Goal: Task Accomplishment & Management: Use online tool/utility

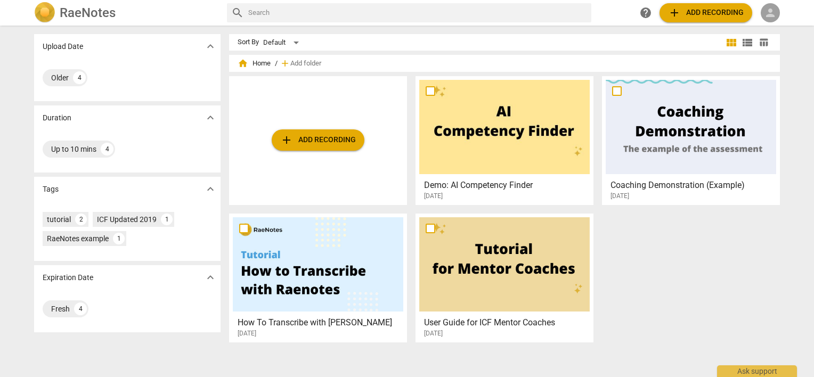
click at [773, 10] on span "person" at bounding box center [770, 12] width 13 height 13
click at [773, 24] on li "Login" at bounding box center [780, 26] width 38 height 26
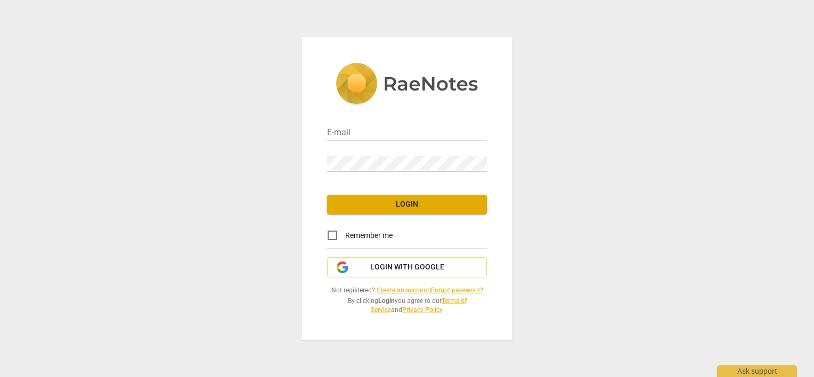
type input "[PERSON_NAME][EMAIL_ADDRESS][DOMAIN_NAME]"
click at [331, 233] on input "Remember me" at bounding box center [333, 236] width 26 height 26
checkbox input "true"
click at [350, 202] on span "Login" at bounding box center [407, 204] width 143 height 11
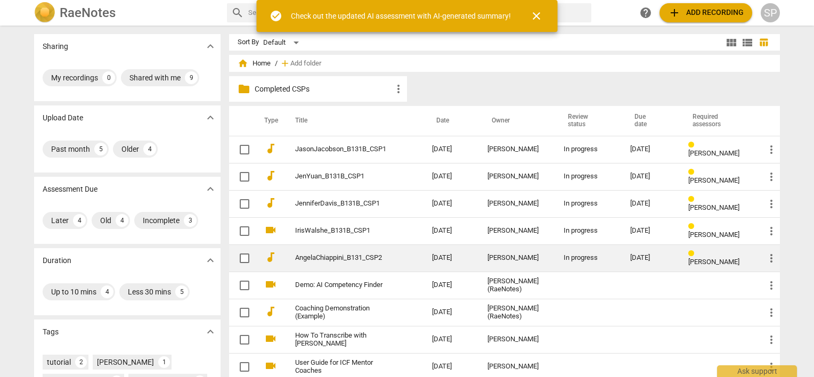
click at [320, 255] on link "AngelaChiappini_B131_CSP2" at bounding box center [344, 258] width 99 height 8
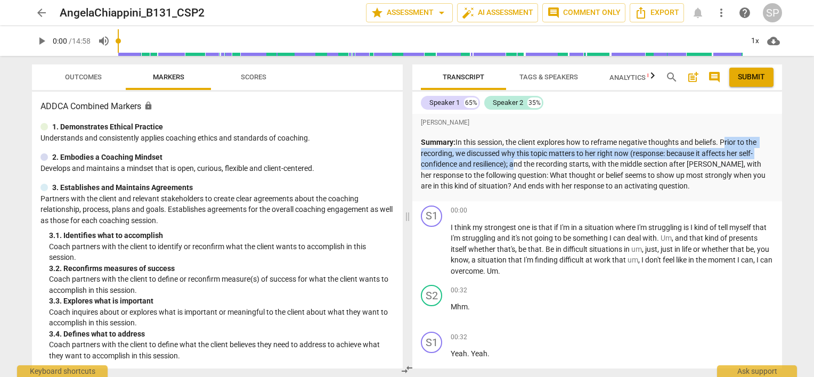
drag, startPoint x: 725, startPoint y: 138, endPoint x: 512, endPoint y: 168, distance: 214.7
click at [512, 168] on p "Summary: In this session, the client explores how to reframe negative thoughts …" at bounding box center [597, 164] width 353 height 55
click at [571, 296] on div "00:32 + Add competency keyboard_arrow_right" at bounding box center [612, 290] width 323 height 11
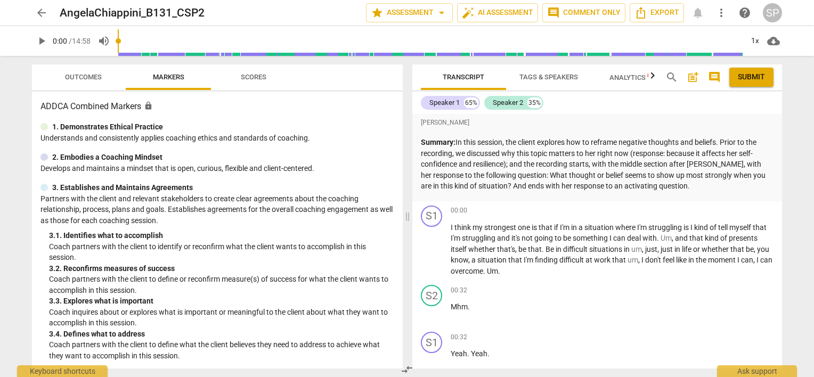
click at [619, 124] on div "[PERSON_NAME]" at bounding box center [597, 122] width 353 height 13
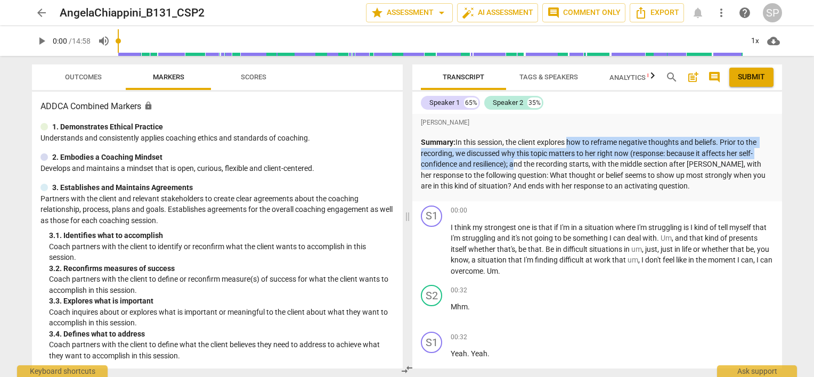
drag, startPoint x: 568, startPoint y: 140, endPoint x: 512, endPoint y: 161, distance: 60.0
click at [512, 161] on p "Summary: In this session, the client explores how to reframe negative thoughts …" at bounding box center [597, 164] width 353 height 55
copy p "how to reframe negative thoughts and beliefs. Prior to the recording, we discus…"
click at [70, 76] on span "Outcomes" at bounding box center [83, 77] width 37 height 8
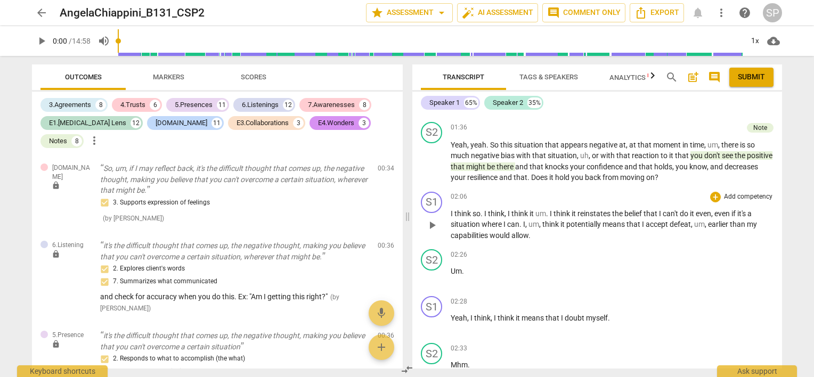
scroll to position [479, 0]
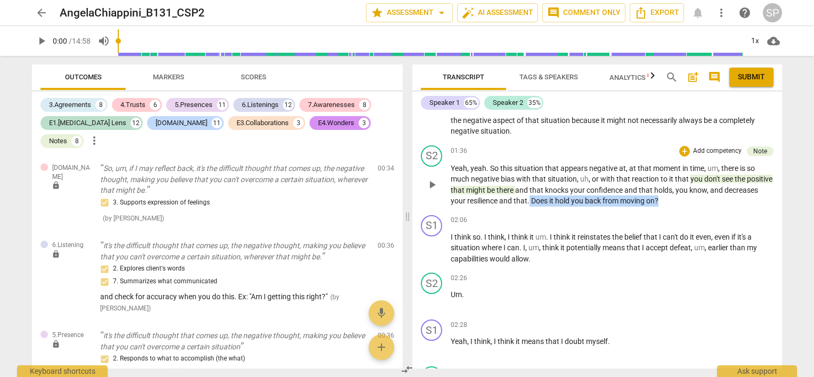
drag, startPoint x: 565, startPoint y: 200, endPoint x: 724, endPoint y: 202, distance: 159.8
click at [724, 202] on p "Yeah , yeah . So this situation that appears negative at , at that moment in ti…" at bounding box center [612, 185] width 323 height 44
click at [684, 149] on div "+" at bounding box center [684, 151] width 11 height 11
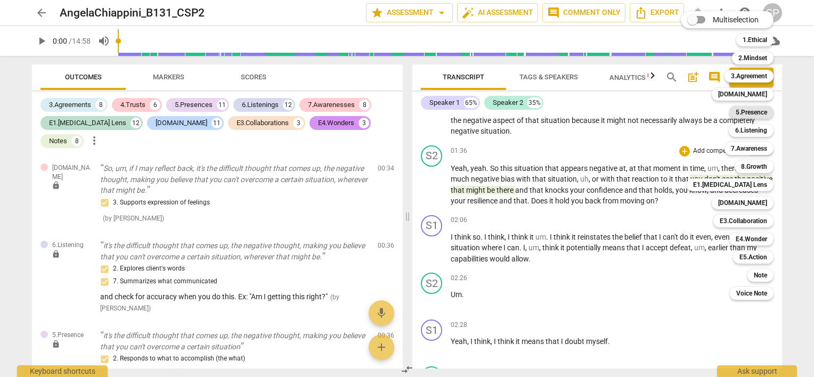
click at [737, 115] on b "5.Presence" at bounding box center [751, 112] width 31 height 13
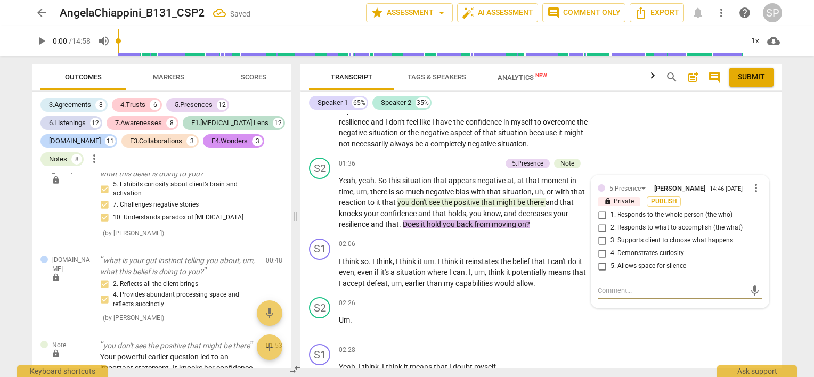
scroll to position [1091, 0]
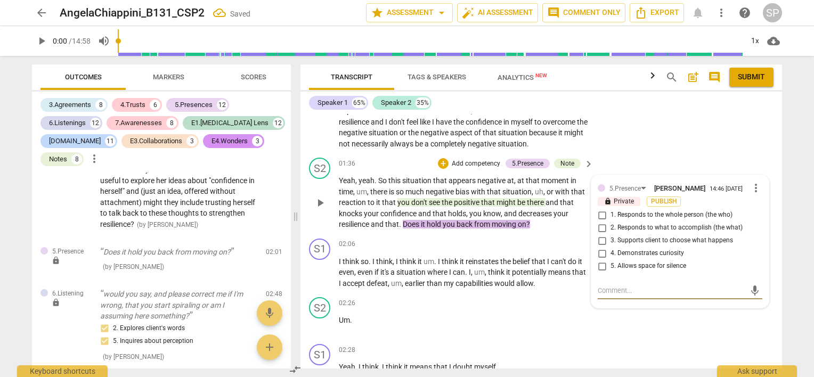
click at [599, 248] on input "4. Demonstrates curiosity" at bounding box center [601, 253] width 17 height 13
checkbox input "true"
click at [620, 151] on div "S1 play_arrow pause 00:57 + Add competency keyboard_arrow_right I think it's kn…" at bounding box center [540, 102] width 481 height 103
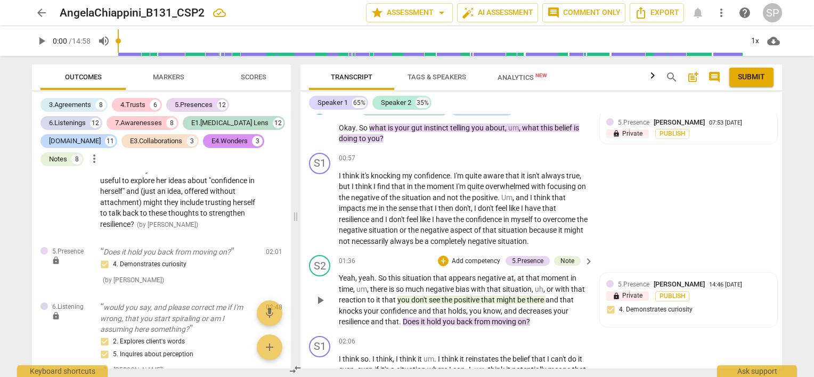
scroll to position [395, 0]
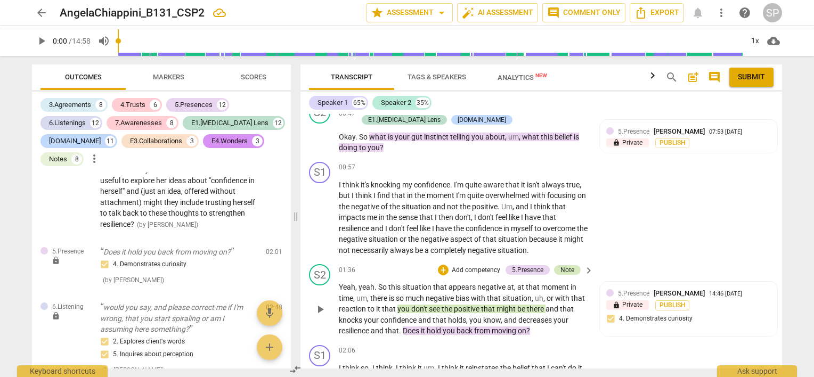
click at [560, 266] on div "Note" at bounding box center [567, 270] width 14 height 10
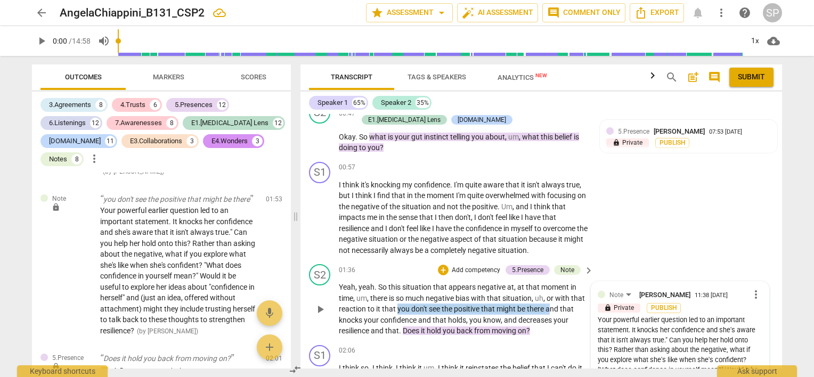
drag, startPoint x: 397, startPoint y: 304, endPoint x: 549, endPoint y: 308, distance: 151.8
click at [549, 308] on p "Yeah , yeah . So this situation that appears negative at , at that moment in ti…" at bounding box center [463, 309] width 249 height 55
click at [439, 267] on div "+" at bounding box center [443, 270] width 11 height 11
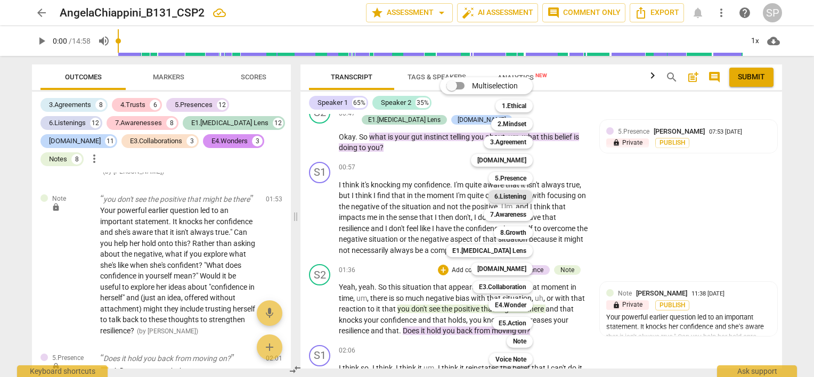
click at [496, 197] on b "6.Listening" at bounding box center [510, 196] width 32 height 13
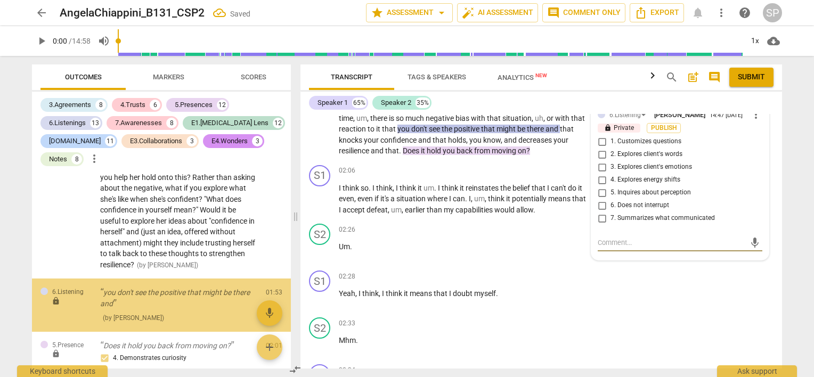
scroll to position [1096, 0]
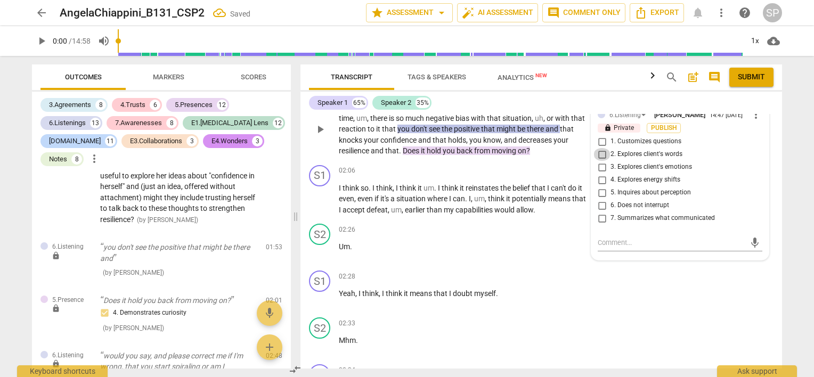
click at [601, 151] on input "2. Explores client's words" at bounding box center [601, 154] width 17 height 13
checkbox input "true"
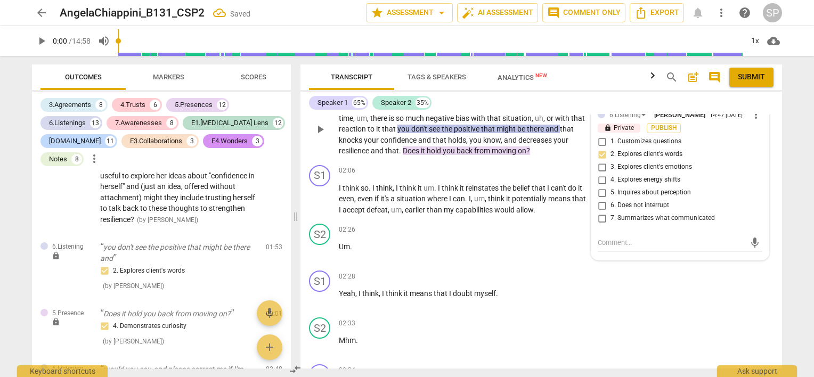
click at [597, 216] on input "7. Summarizes what communicated" at bounding box center [601, 218] width 17 height 13
checkbox input "true"
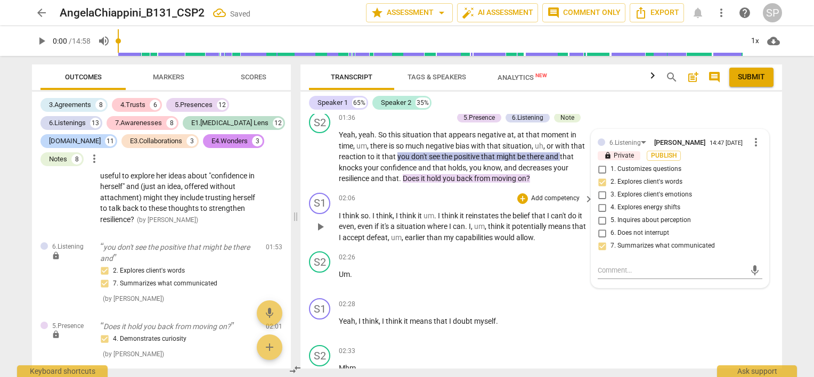
scroll to position [522, 0]
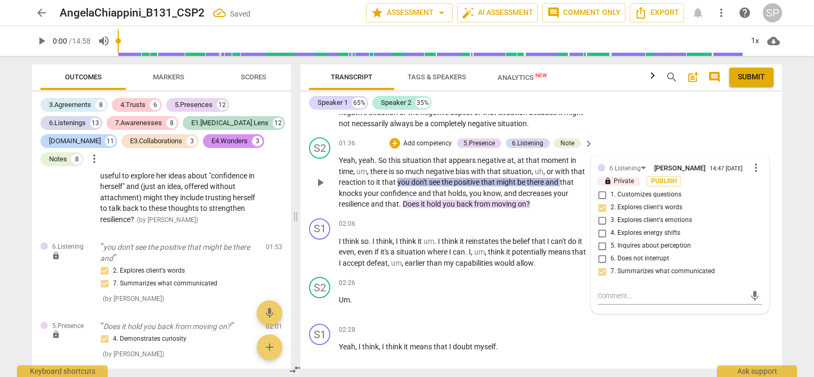
click at [432, 149] on div "01:36 + Add competency 5.Presence 6.Listening Note keyboard_arrow_right Yeah , …" at bounding box center [467, 173] width 256 height 72
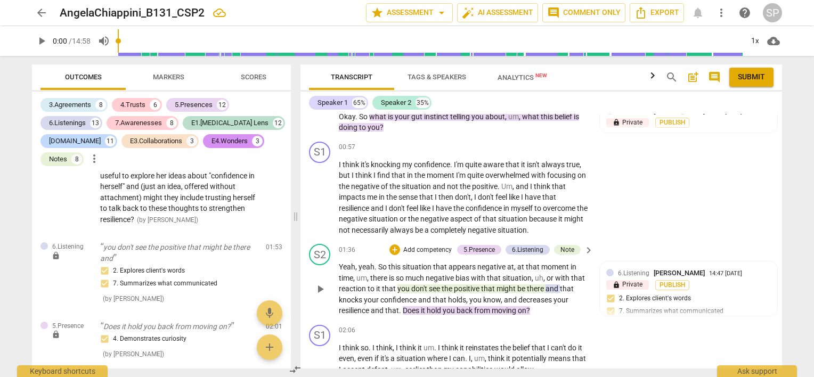
scroll to position [469, 0]
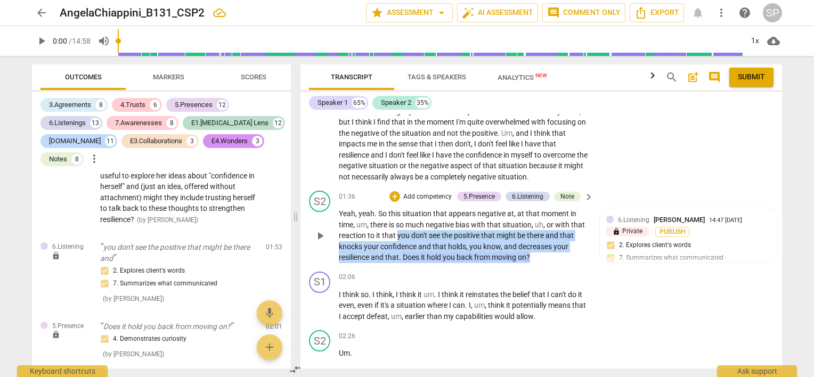
drag, startPoint x: 396, startPoint y: 228, endPoint x: 534, endPoint y: 259, distance: 140.7
click at [534, 259] on p "Yeah , yeah . So this situation that appears negative at , at that moment in ti…" at bounding box center [463, 235] width 249 height 55
click at [393, 194] on div "+" at bounding box center [394, 196] width 11 height 11
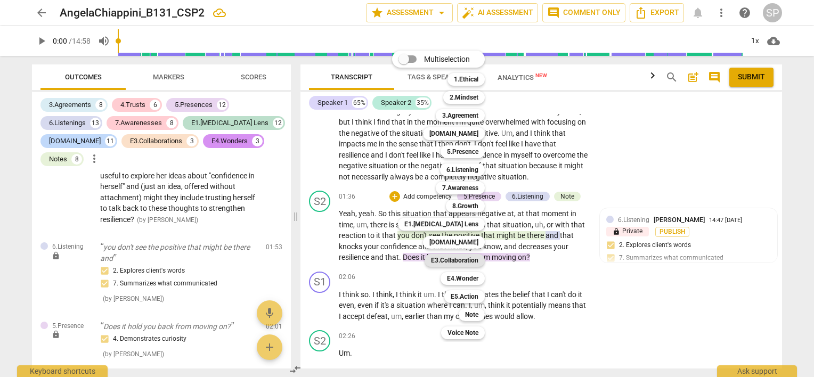
click at [463, 261] on b "E3.Collaboration" at bounding box center [454, 260] width 47 height 13
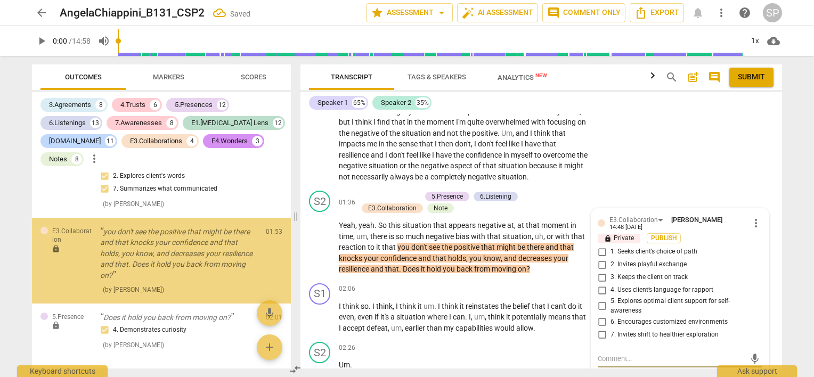
scroll to position [1191, 0]
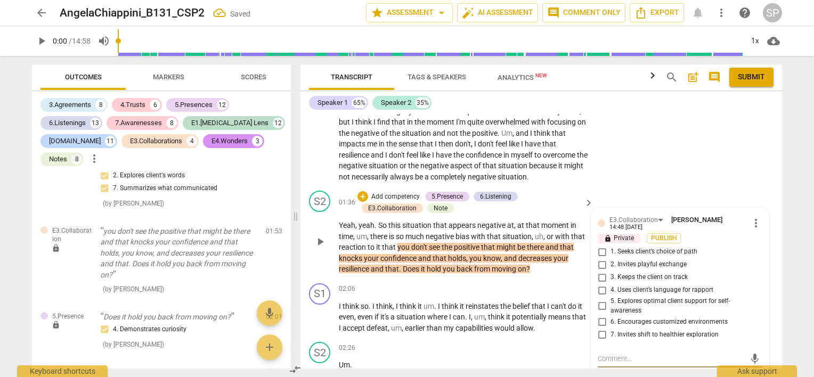
click at [596, 287] on input "4. Uses client’s language for rapport" at bounding box center [601, 290] width 17 height 13
checkbox input "true"
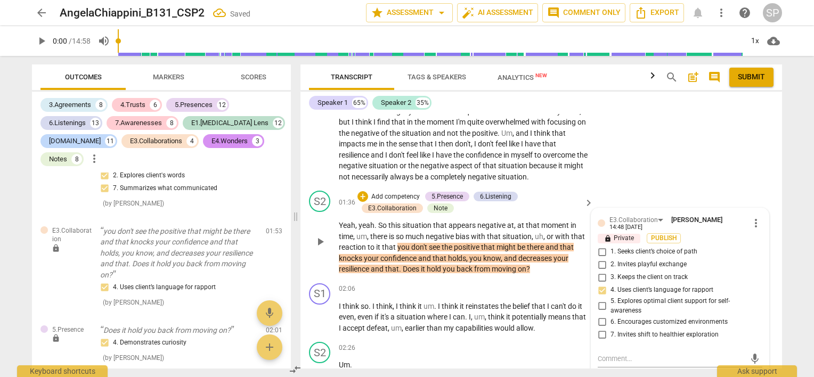
click at [554, 195] on div "+ Add competency 5.Presence 6.Listening E3.Collaboration Note" at bounding box center [468, 202] width 223 height 23
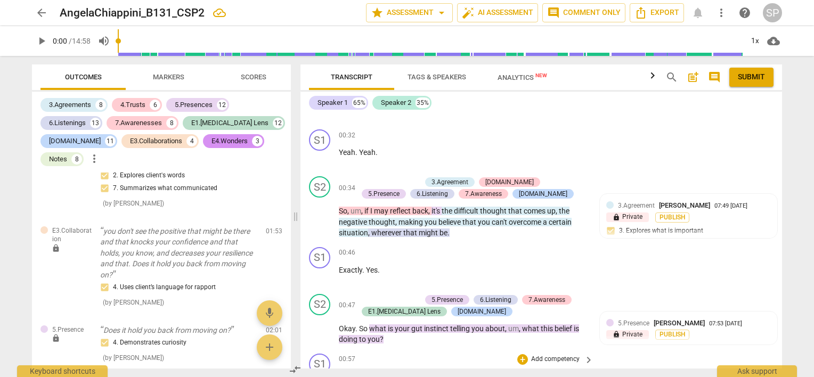
scroll to position [202, 0]
click at [320, 275] on span "play_arrow" at bounding box center [320, 276] width 13 height 13
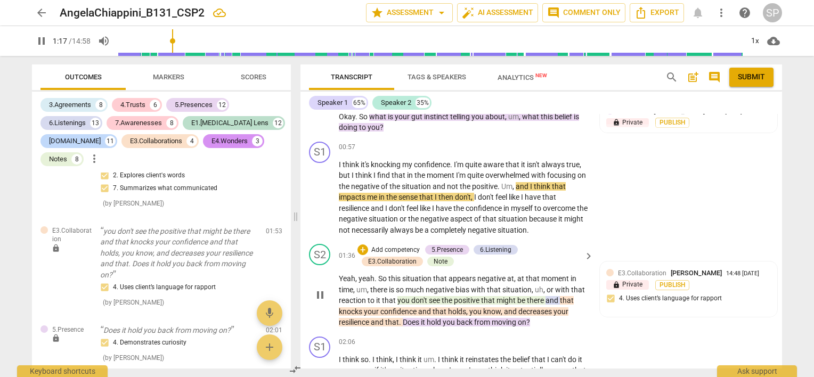
scroll to position [469, 0]
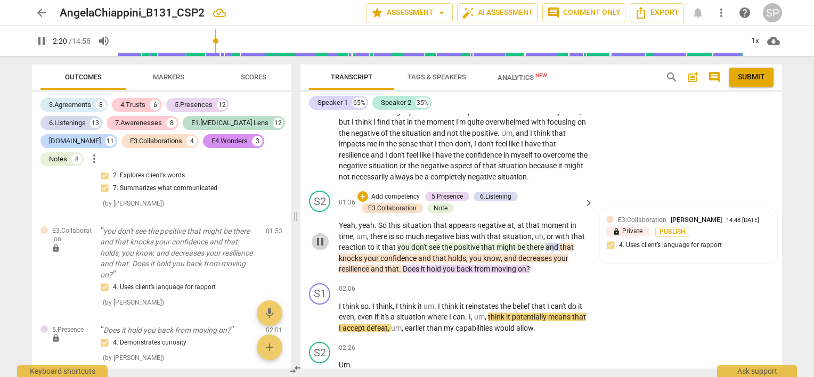
click at [323, 240] on span "pause" at bounding box center [320, 241] width 13 height 13
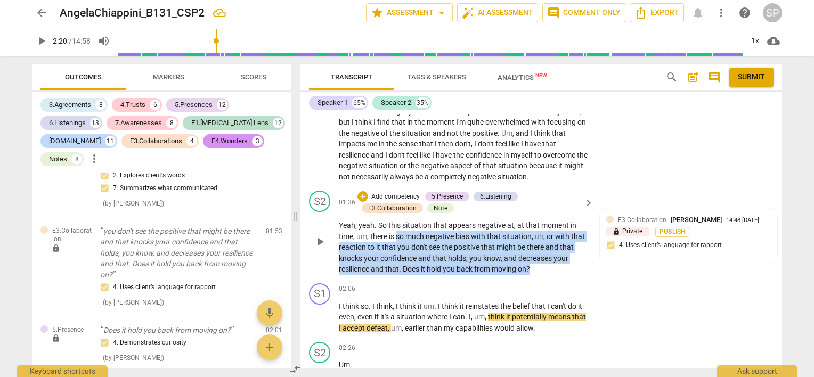
drag, startPoint x: 396, startPoint y: 235, endPoint x: 541, endPoint y: 265, distance: 148.0
click at [541, 265] on p "Yeah , yeah . So this situation that appears negative at , at that moment in ti…" at bounding box center [463, 247] width 249 height 55
click at [363, 194] on div "+" at bounding box center [362, 196] width 11 height 11
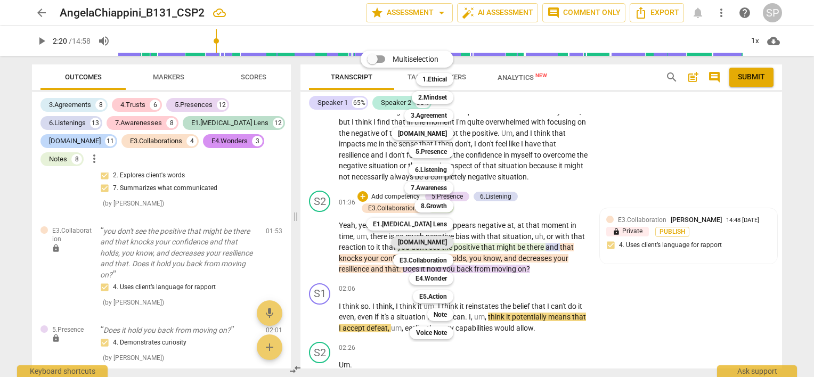
click at [440, 239] on b "[DOMAIN_NAME]" at bounding box center [422, 242] width 49 height 13
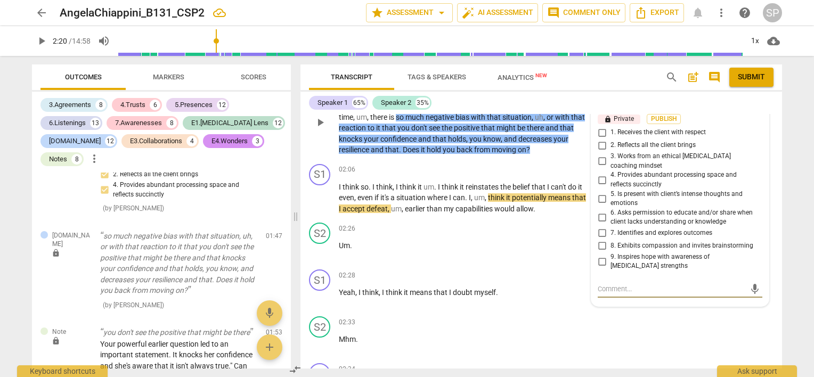
scroll to position [565, 0]
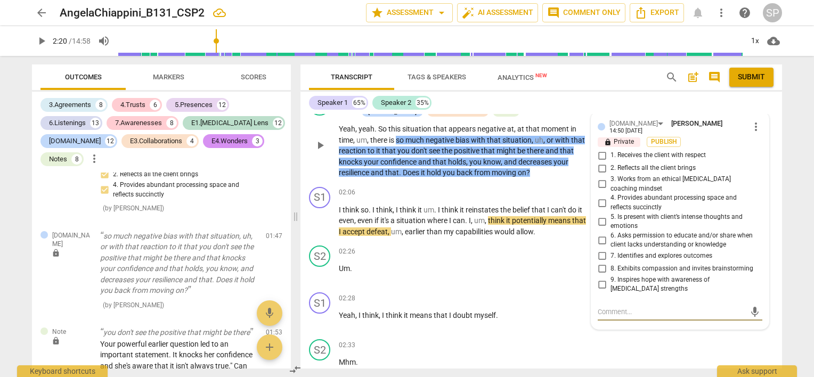
click at [581, 167] on p "Yeah , yeah . So this situation that appears negative at , at that moment in ti…" at bounding box center [463, 151] width 249 height 55
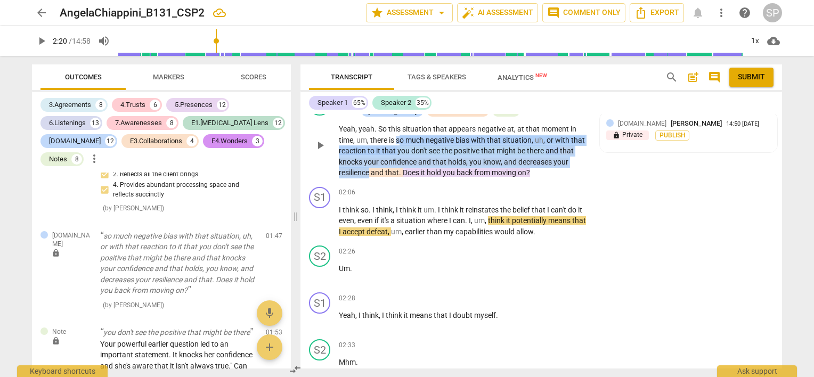
drag, startPoint x: 399, startPoint y: 134, endPoint x: 369, endPoint y: 170, distance: 46.5
click at [369, 170] on p "Yeah , yeah . So this situation that appears negative at , at that moment in ti…" at bounding box center [463, 151] width 249 height 55
click at [320, 143] on span "play_arrow" at bounding box center [320, 145] width 13 height 13
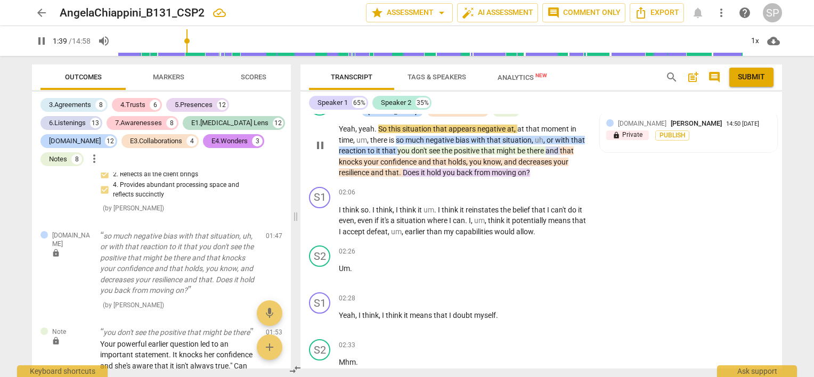
click at [631, 180] on div "S2 play_arrow pause 01:36 + Add competency 5.Presence 6.Listening [DOMAIN_NAME]…" at bounding box center [540, 136] width 481 height 93
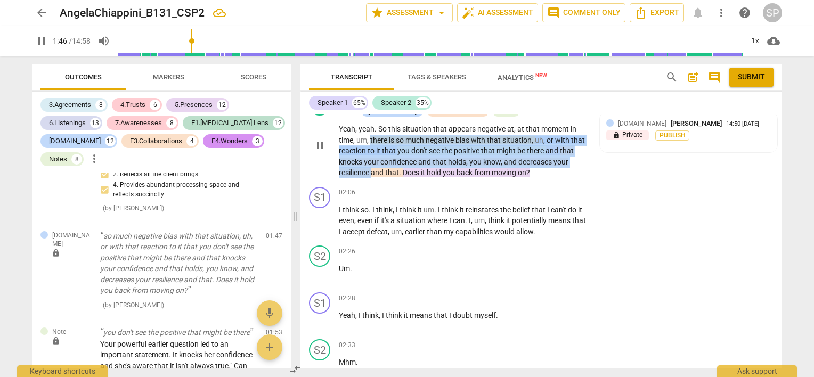
drag, startPoint x: 371, startPoint y: 136, endPoint x: 373, endPoint y: 168, distance: 32.1
click at [373, 168] on p "Yeah , yeah . So this situation that appears negative at , at that moment in ti…" at bounding box center [463, 151] width 249 height 55
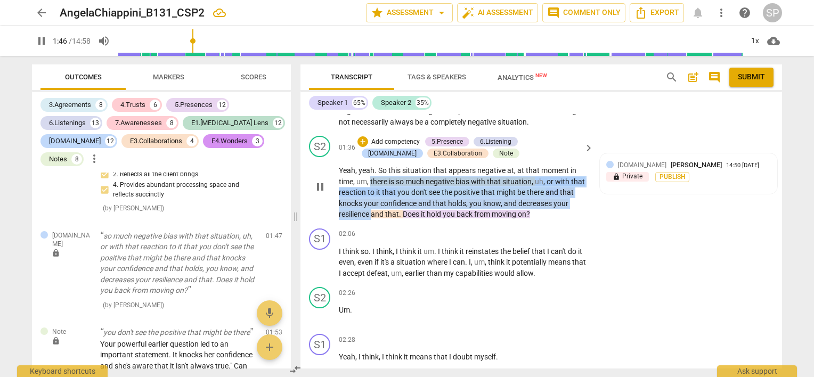
scroll to position [512, 0]
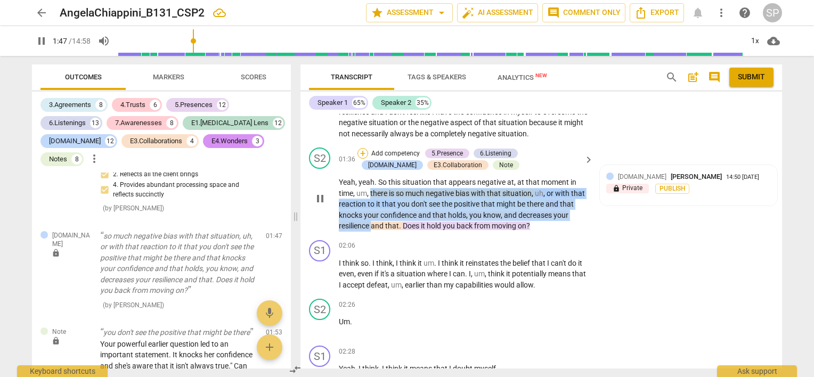
click at [358, 149] on div "+" at bounding box center [362, 153] width 11 height 11
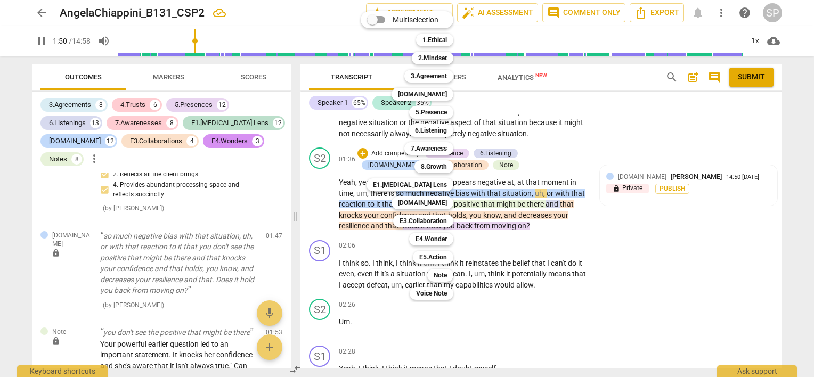
click at [535, 150] on div at bounding box center [407, 188] width 814 height 377
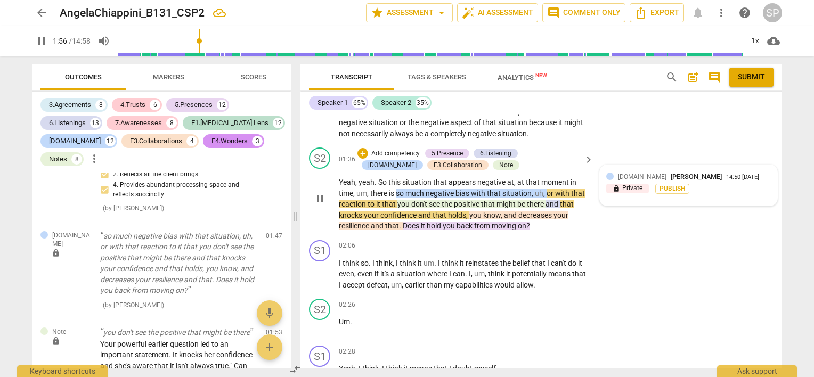
click at [628, 173] on span "[DOMAIN_NAME]" at bounding box center [642, 176] width 48 height 7
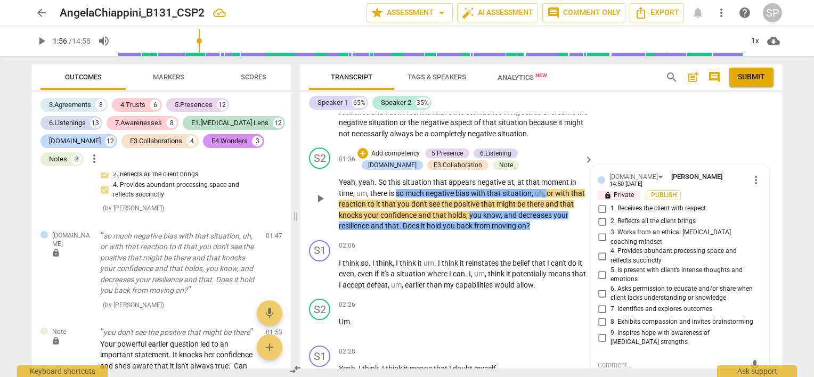
click at [750, 175] on span "more_vert" at bounding box center [755, 180] width 13 height 13
click at [757, 195] on li "Delete" at bounding box center [764, 196] width 37 height 20
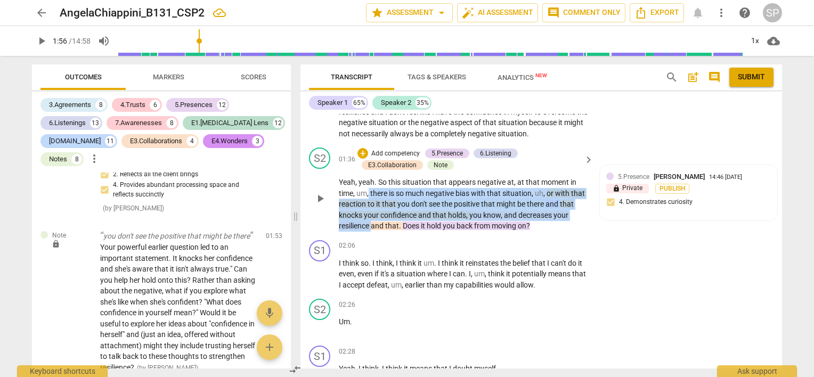
drag, startPoint x: 369, startPoint y: 189, endPoint x: 372, endPoint y: 219, distance: 30.5
click at [372, 219] on p "Yeah , yeah . So this situation that appears negative at , at that moment in ti…" at bounding box center [463, 204] width 249 height 55
click at [359, 153] on div "+" at bounding box center [362, 153] width 11 height 11
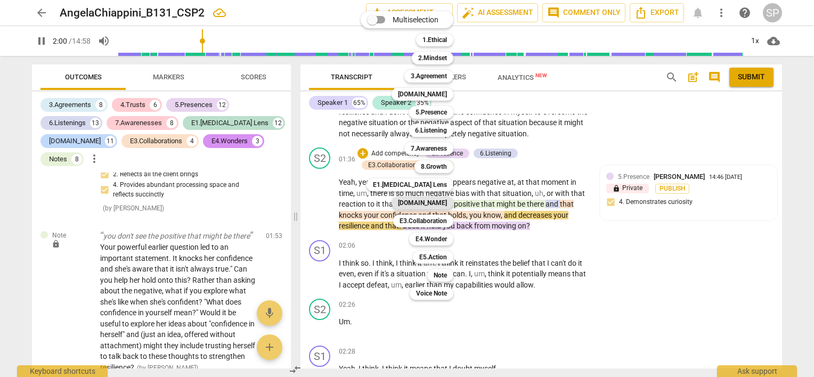
click at [435, 198] on b "[DOMAIN_NAME]" at bounding box center [422, 203] width 49 height 13
type input "121"
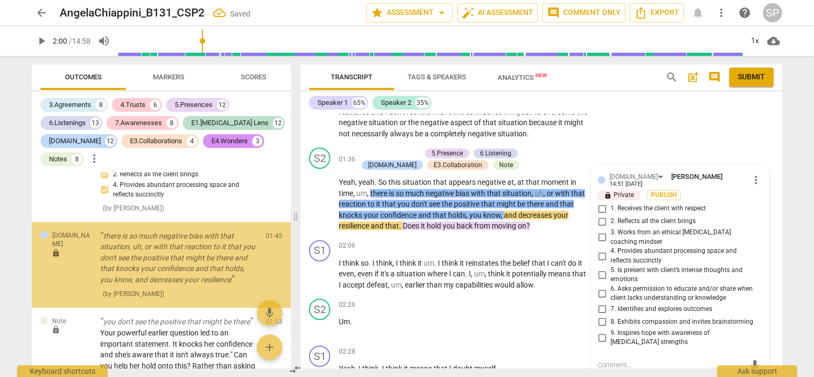
scroll to position [942, 0]
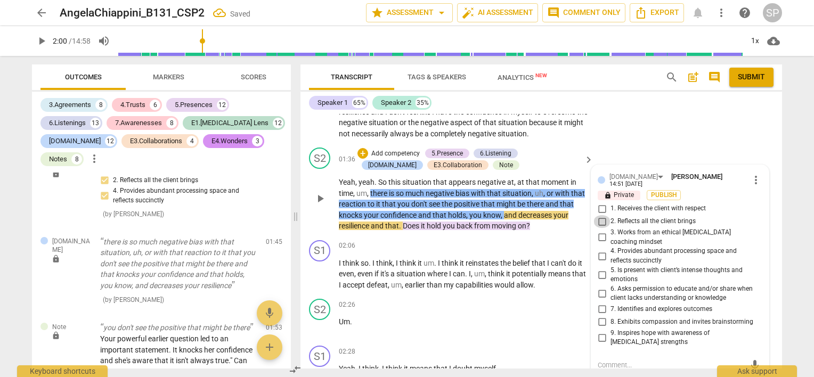
click at [600, 217] on input "2. Reflects all the client brings" at bounding box center [601, 221] width 17 height 13
checkbox input "true"
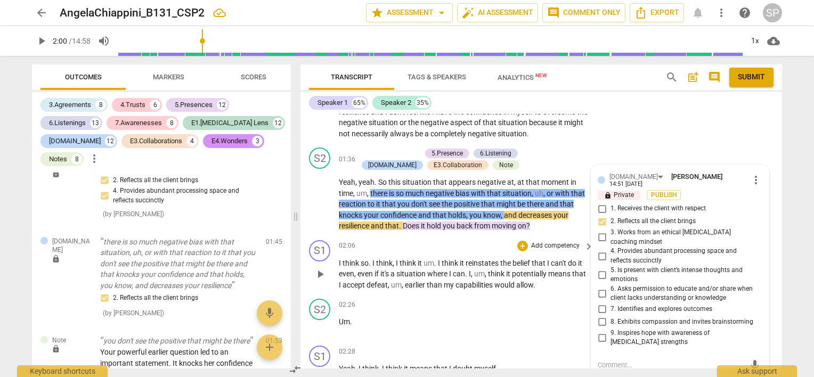
click at [401, 244] on div "02:06 + Add competency keyboard_arrow_right" at bounding box center [467, 246] width 256 height 12
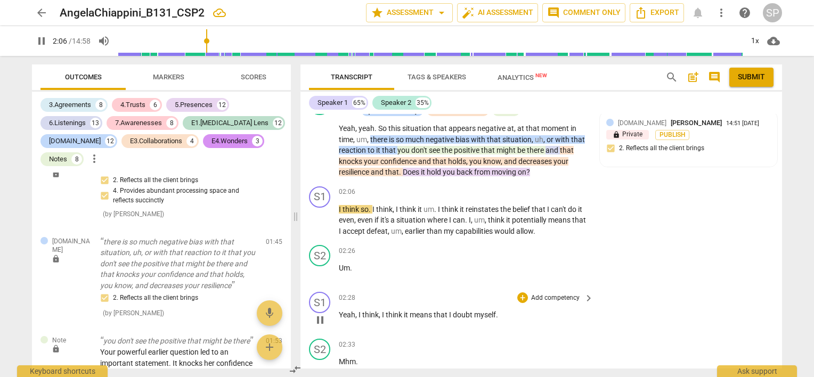
scroll to position [512, 0]
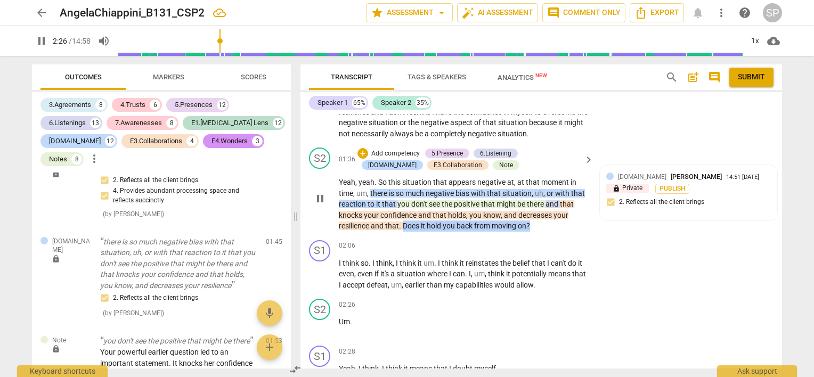
drag, startPoint x: 403, startPoint y: 223, endPoint x: 558, endPoint y: 224, distance: 155.0
click at [558, 224] on p "Yeah , yeah . So this situation that appears negative at , at that moment in ti…" at bounding box center [463, 204] width 249 height 55
click at [362, 153] on div "+" at bounding box center [362, 153] width 11 height 11
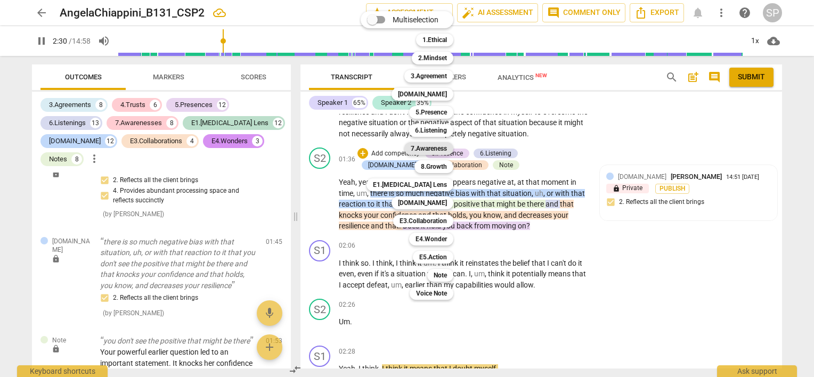
click at [439, 150] on b "7.Awareness" at bounding box center [429, 148] width 36 height 13
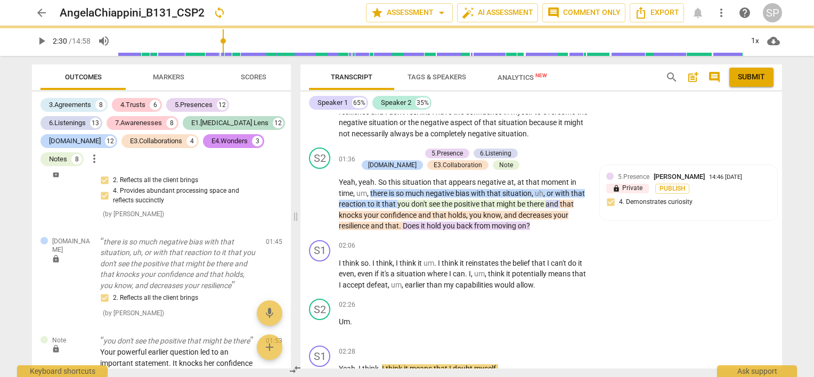
type input "151"
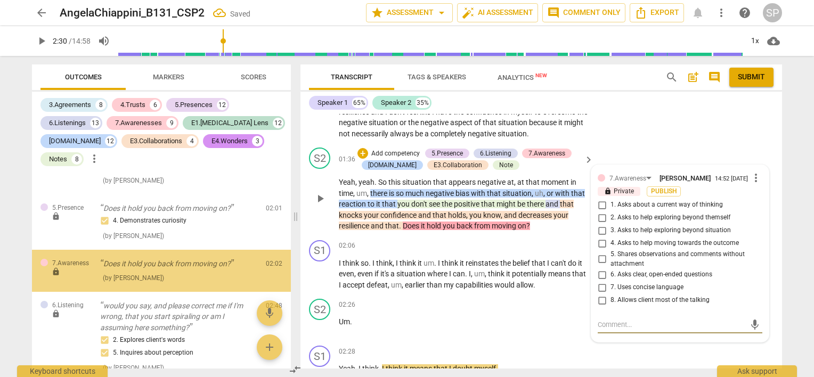
scroll to position [1423, 0]
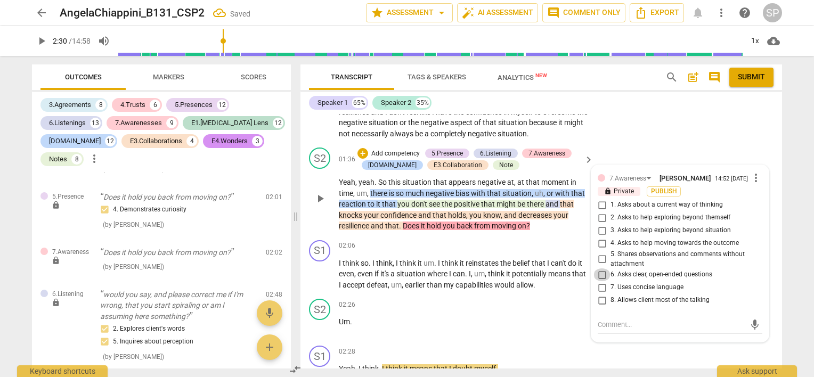
click at [598, 274] on input "6. Asks clear, open-ended questions" at bounding box center [601, 274] width 17 height 13
checkbox input "true"
click at [518, 259] on span "belief" at bounding box center [521, 263] width 19 height 9
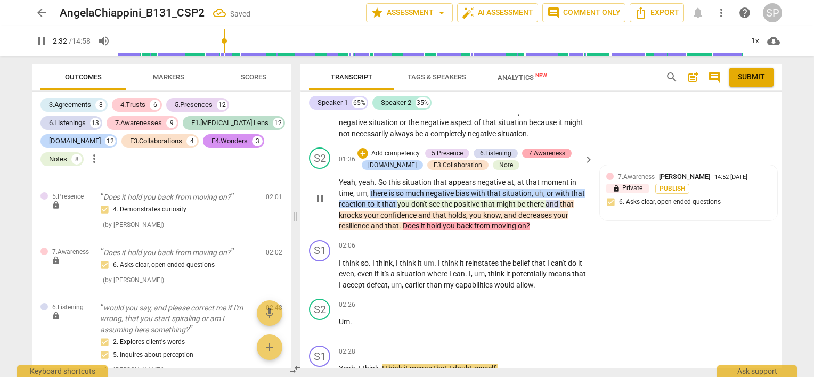
click at [533, 151] on div "7.Awareness" at bounding box center [546, 154] width 37 height 10
type input "153"
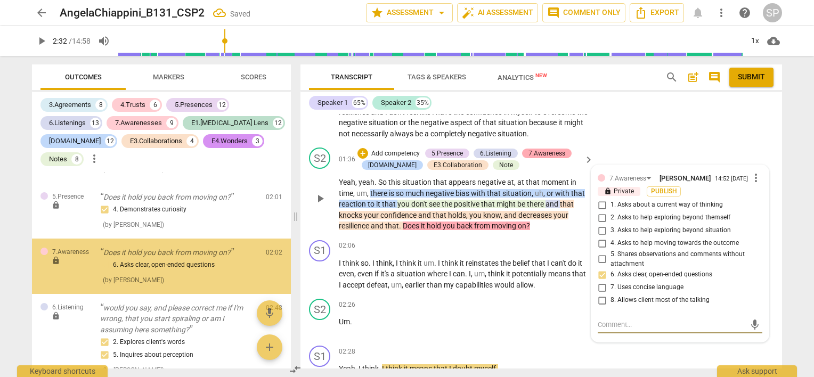
scroll to position [1429, 0]
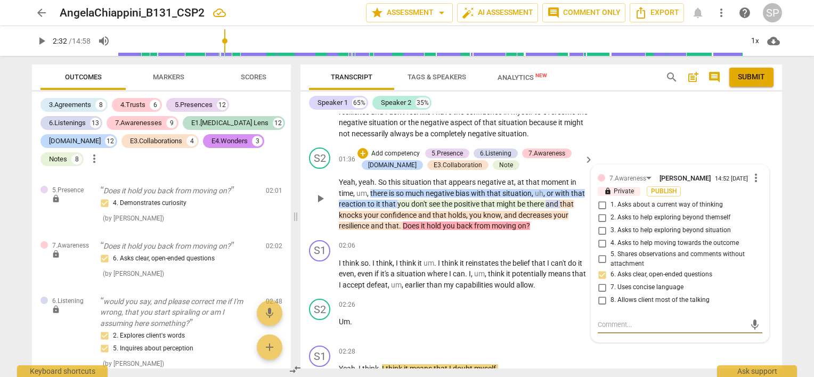
type textarea "T"
type textarea "Th"
type textarea "Thi"
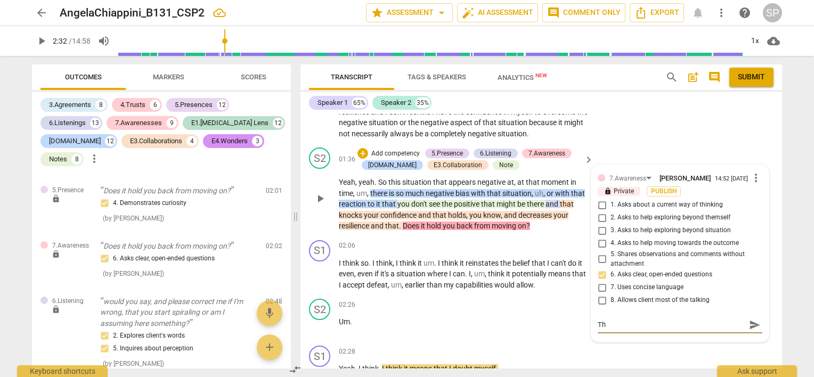
type textarea "Thi"
type textarea "This"
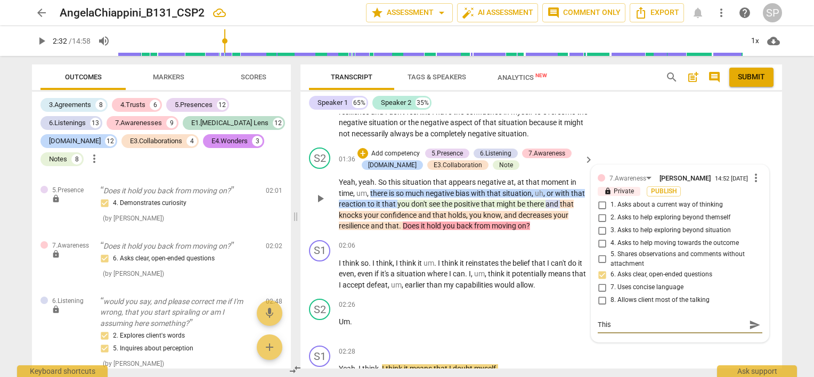
type textarea "This a"
type textarea "This al"
type textarea "This alo"
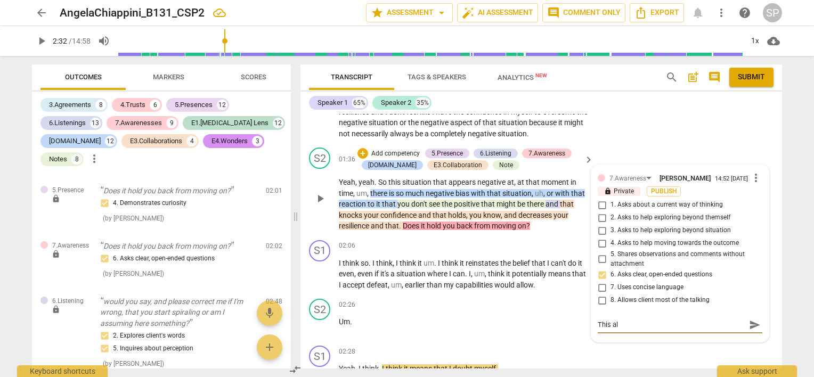
type textarea "This alo"
type textarea "This alon"
type textarea "This along"
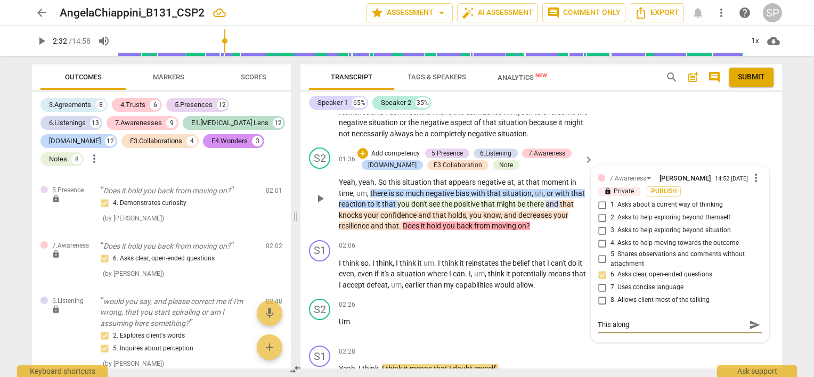
type textarea "This along"
type textarea "This along m"
type textarea "This along"
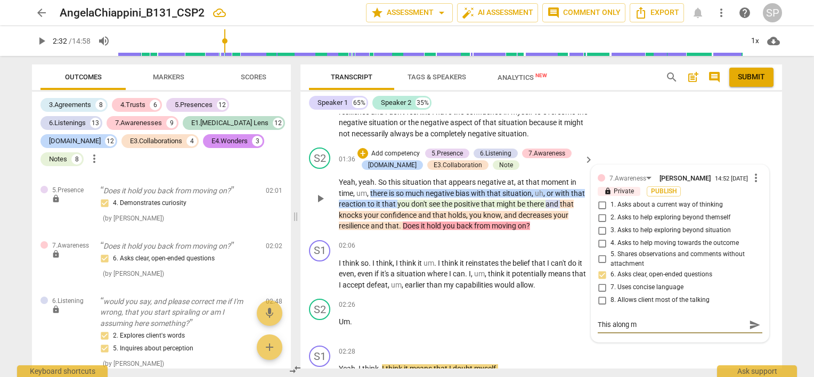
type textarea "This along"
type textarea "This alon"
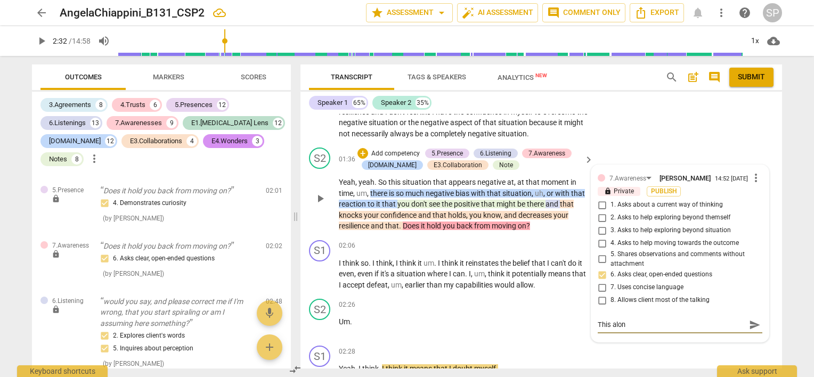
type textarea "This alone"
type textarea "This alone m"
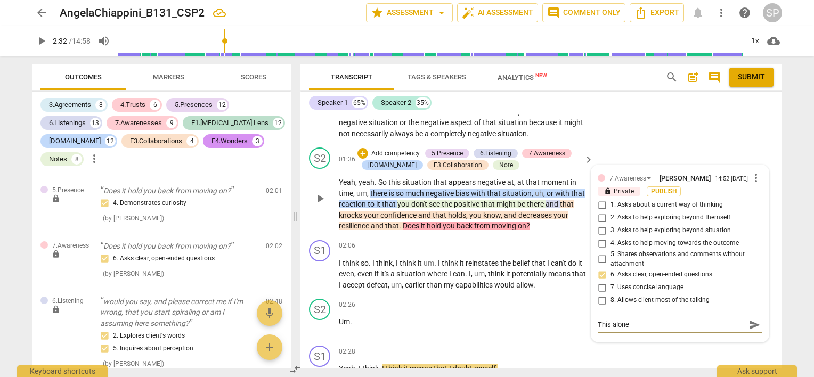
type textarea "This alone m"
type textarea "This alone ma"
type textarea "This alone may"
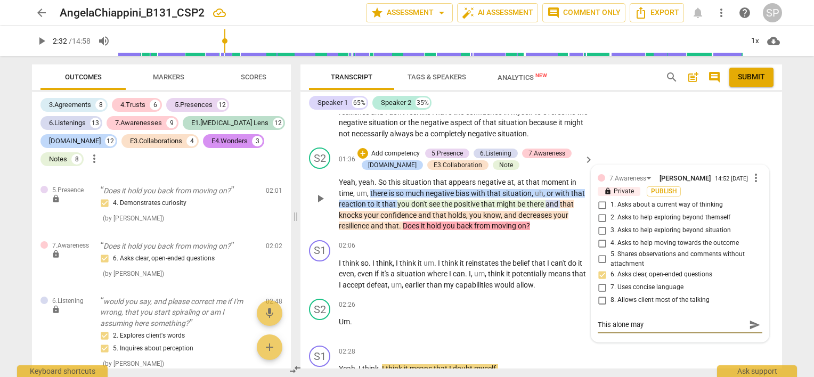
type textarea "This alone may"
type textarea "This alone may b"
type textarea "This alone may be"
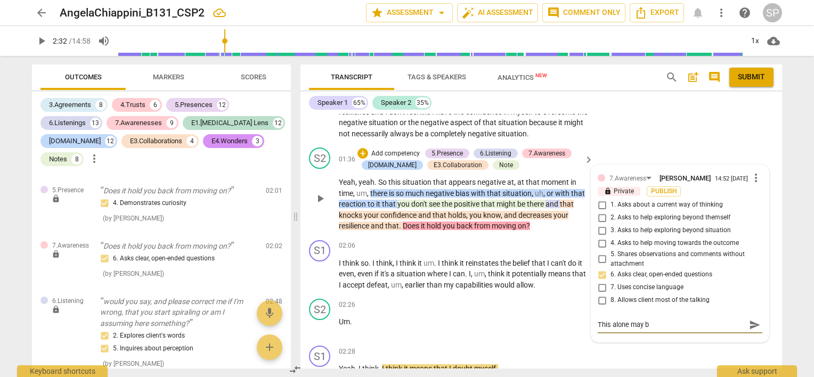
type textarea "This alone may be"
type textarea "This alone may be v"
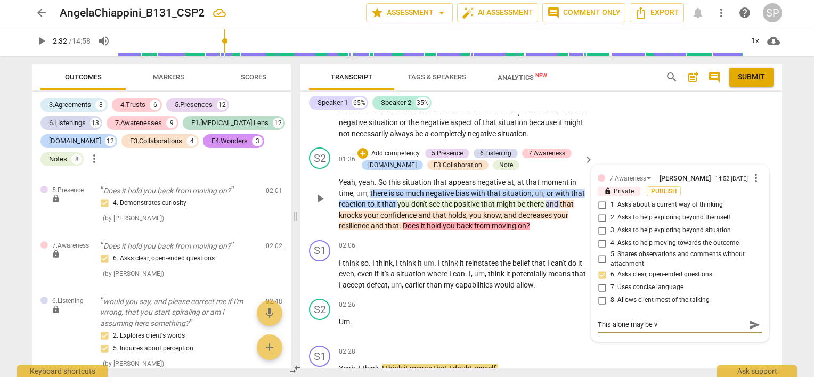
type textarea "This alone may be ve"
type textarea "This alone may be ver"
type textarea "This alone may be very"
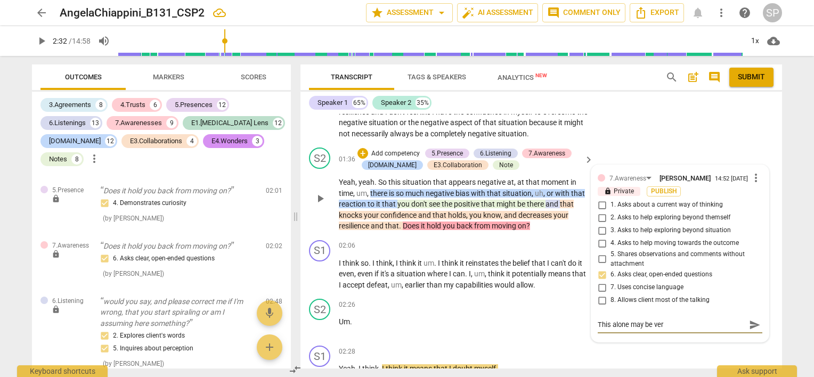
type textarea "This alone may be very"
type textarea "This alone may be very p"
type textarea "This alone may be very po"
type textarea "This alone may be very pow"
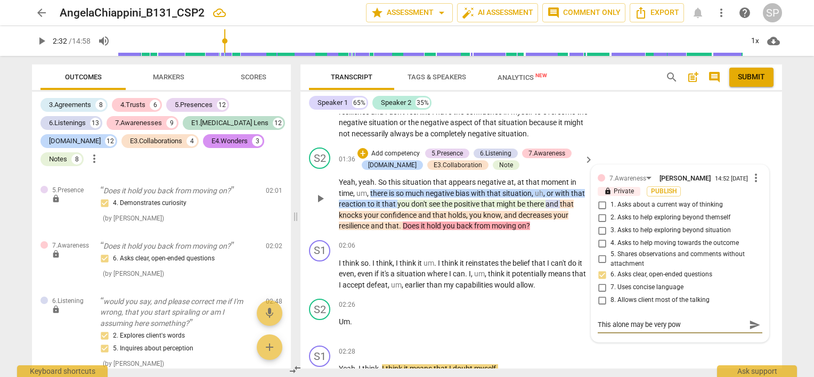
type textarea "This alone may be very [PERSON_NAME]"
type textarea "This alone may be very power"
type textarea "This alone may be very powerf"
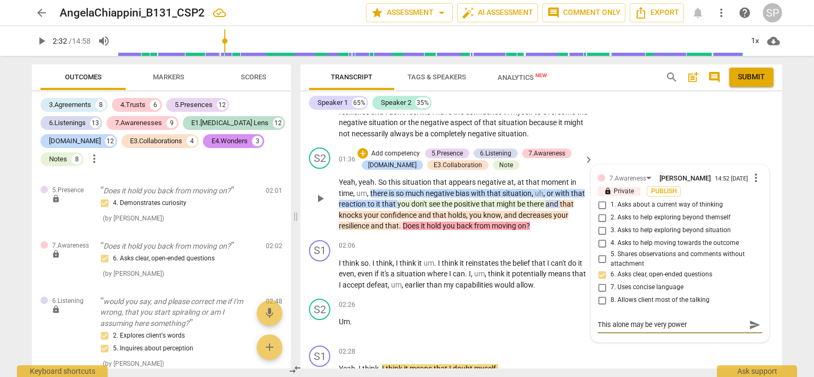
type textarea "This alone may be very powerf"
type textarea "This alone may be very powerfu"
type textarea "This alone may be very powerful"
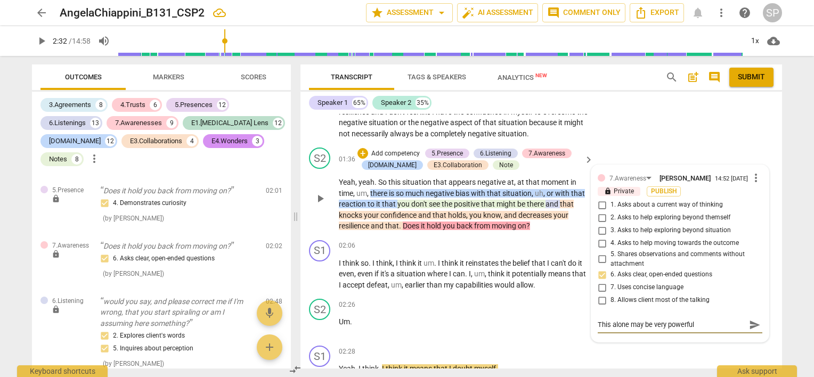
type textarea "This alone may be very powerful."
click at [749, 324] on span "send" at bounding box center [755, 325] width 12 height 12
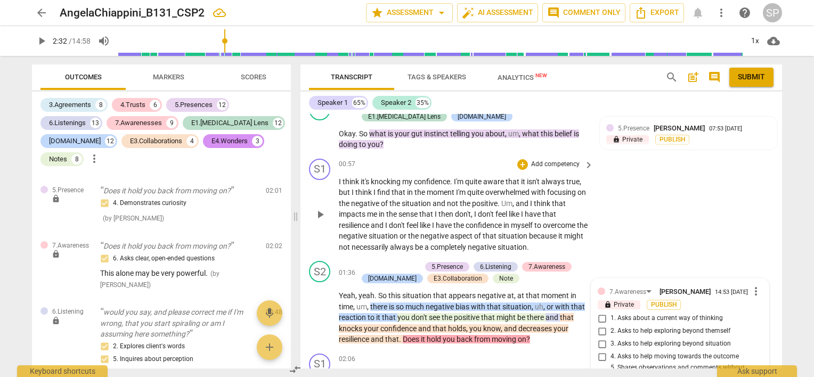
scroll to position [426, 0]
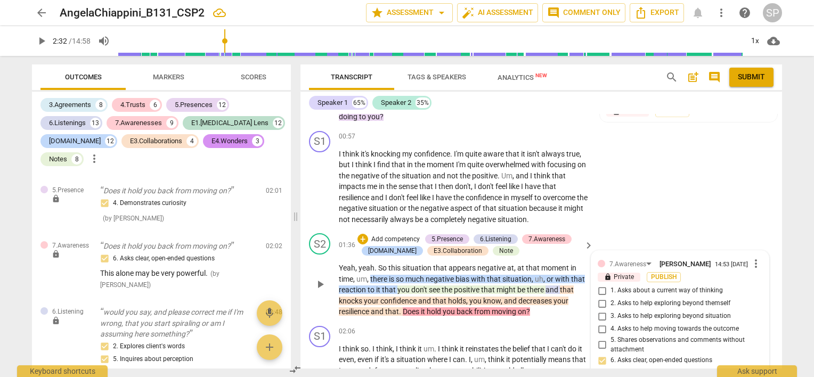
click at [669, 239] on div "S2 play_arrow pause 01:36 + Add competency 5.Presence 6.Listening 7.Awareness […" at bounding box center [540, 275] width 481 height 93
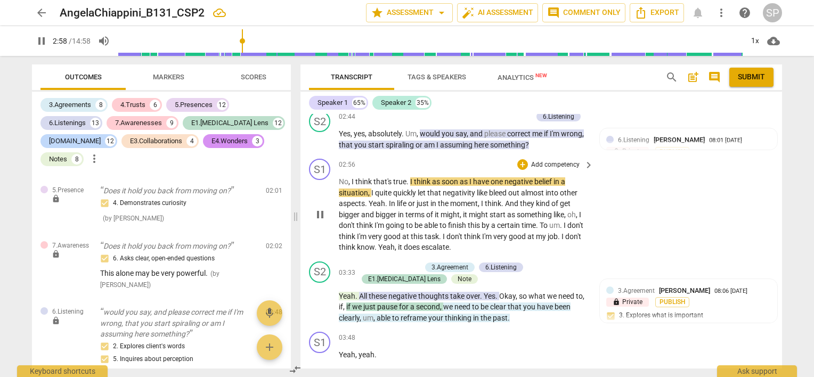
scroll to position [1012, 0]
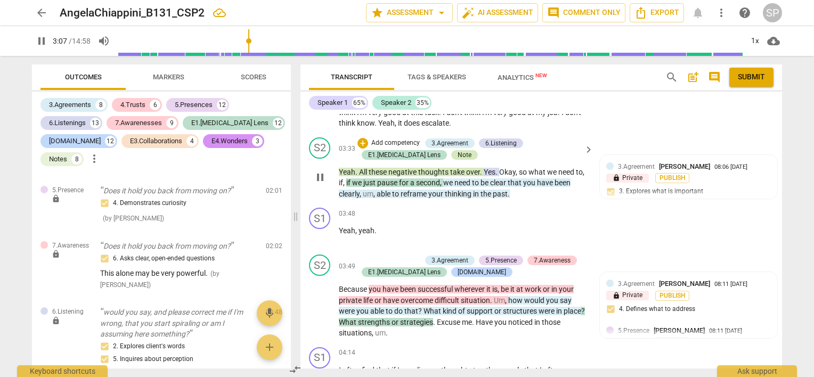
click at [451, 152] on div "Note" at bounding box center [464, 155] width 27 height 10
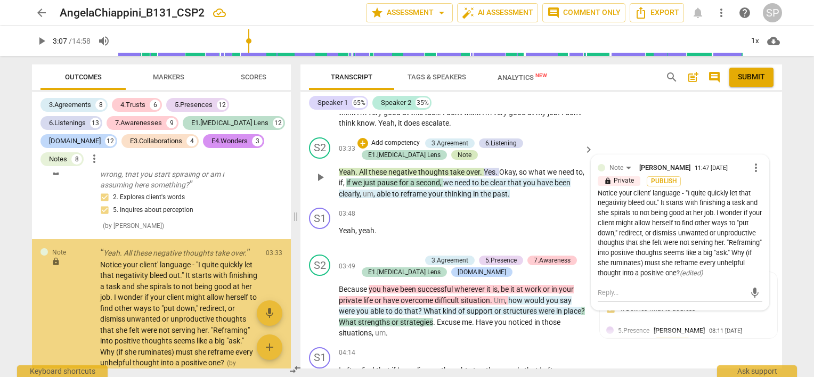
scroll to position [1632, 0]
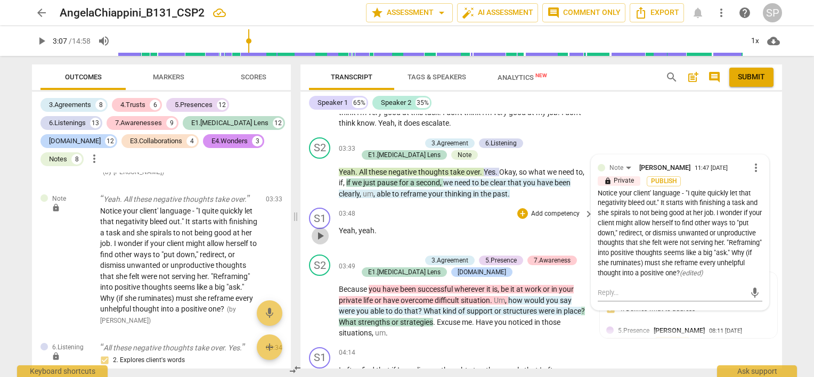
click at [323, 231] on span "play_arrow" at bounding box center [320, 236] width 13 height 13
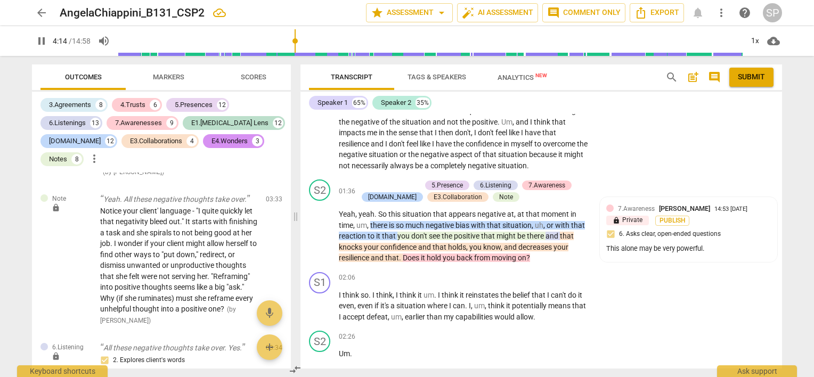
scroll to position [320, 0]
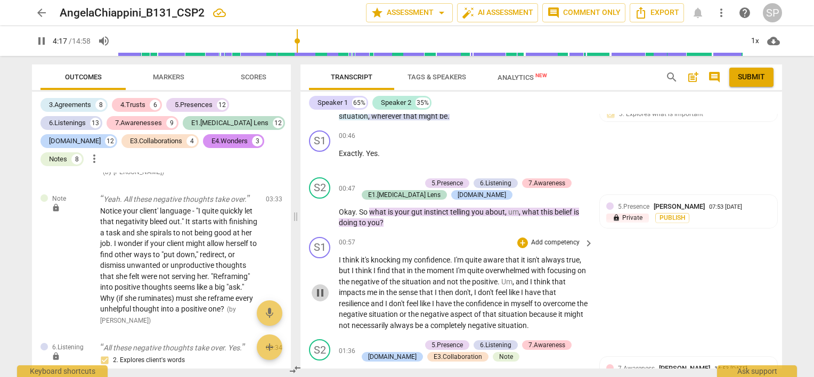
click at [323, 287] on span "pause" at bounding box center [320, 293] width 13 height 13
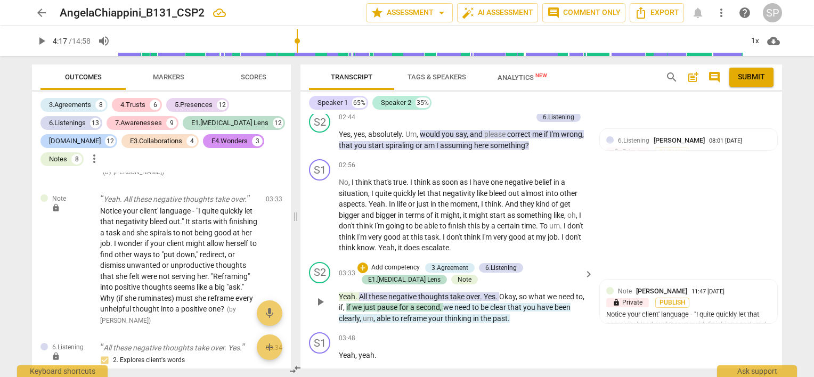
scroll to position [905, 0]
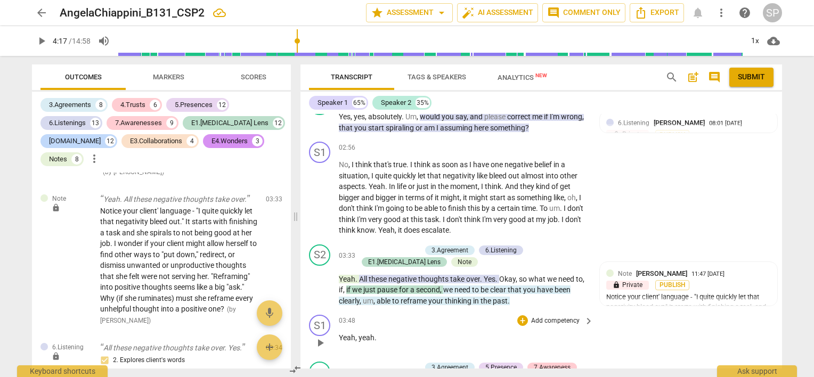
click at [394, 343] on div "03:48 + Add competency keyboard_arrow_right Yeah , yeah ." at bounding box center [467, 334] width 256 height 38
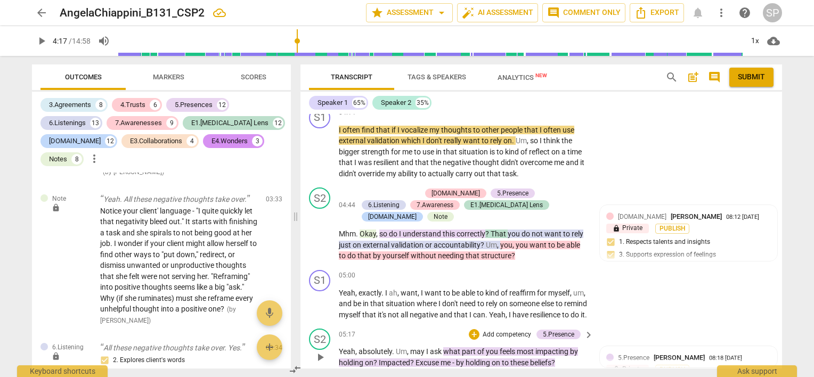
scroll to position [1199, 0]
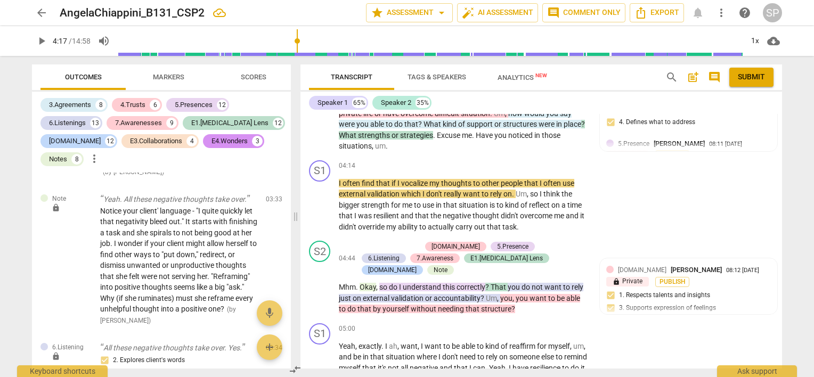
type input "257"
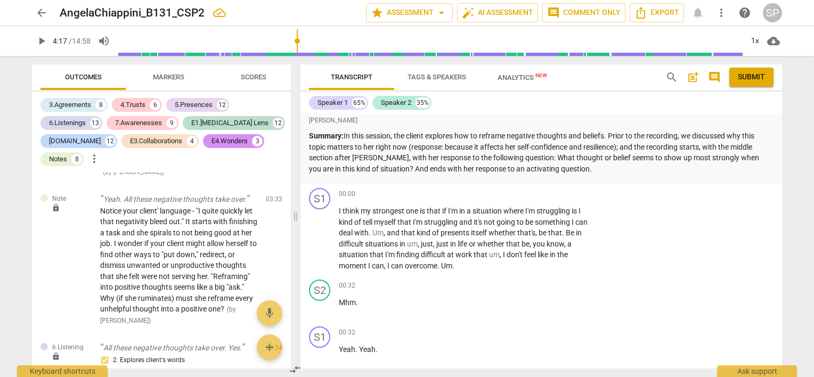
scroll to position [0, 0]
